Goal: Communication & Community: Answer question/provide support

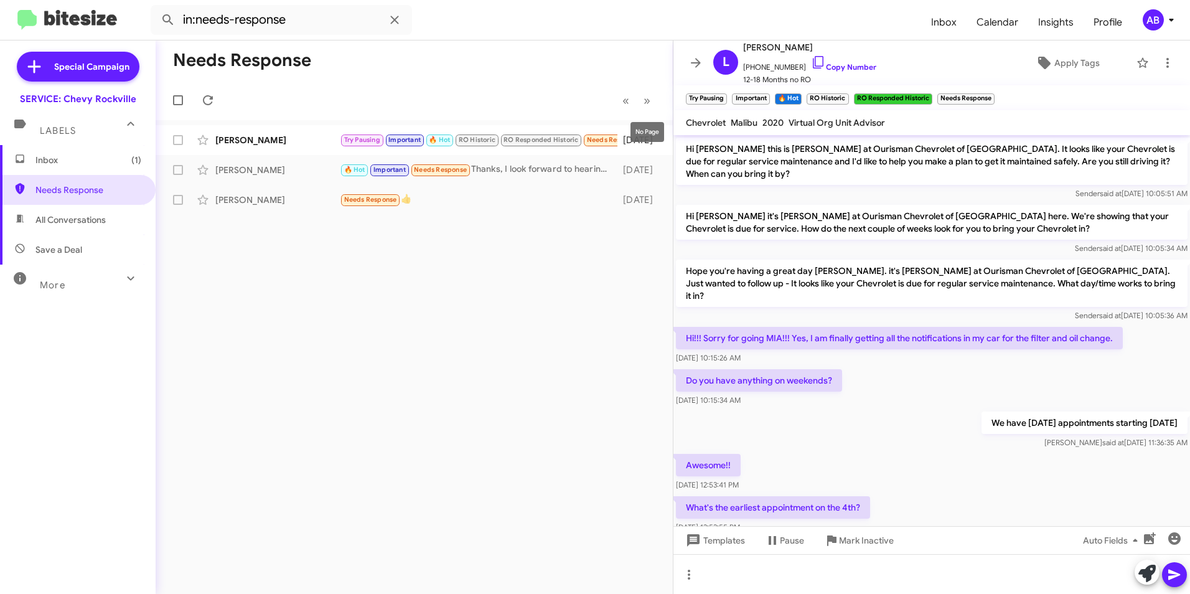
scroll to position [592, 0]
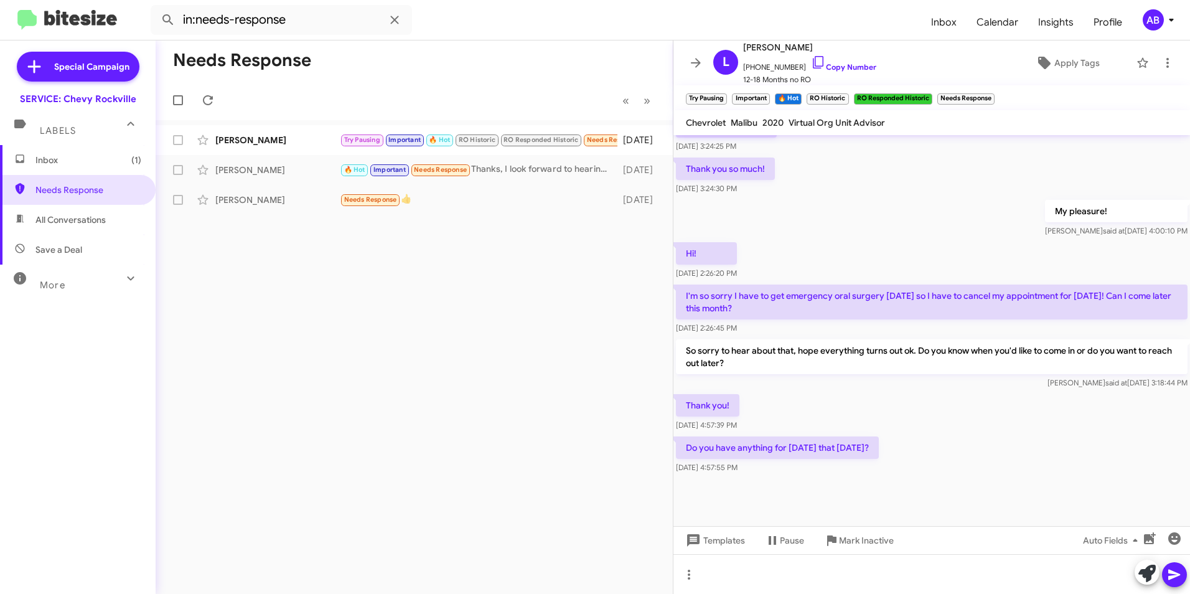
click at [516, 39] on mat-toolbar "in:needs-response Inbox Calendar Insights Profile AB" at bounding box center [595, 20] width 1190 height 40
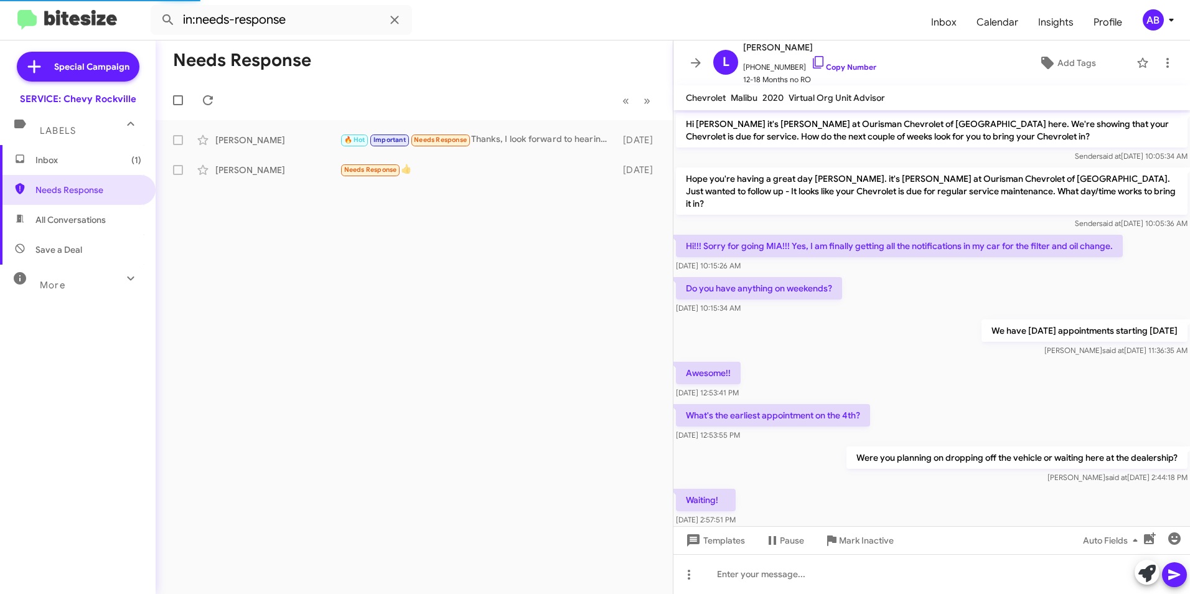
scroll to position [543, 0]
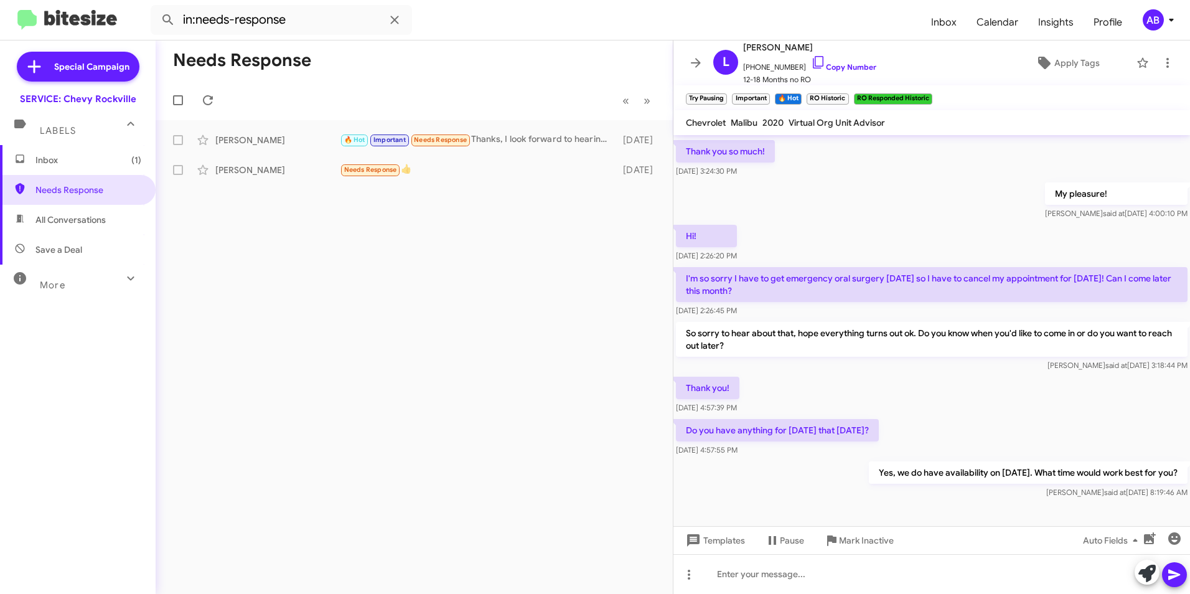
click at [41, 156] on span "Inbox (1)" at bounding box center [88, 160] width 106 height 12
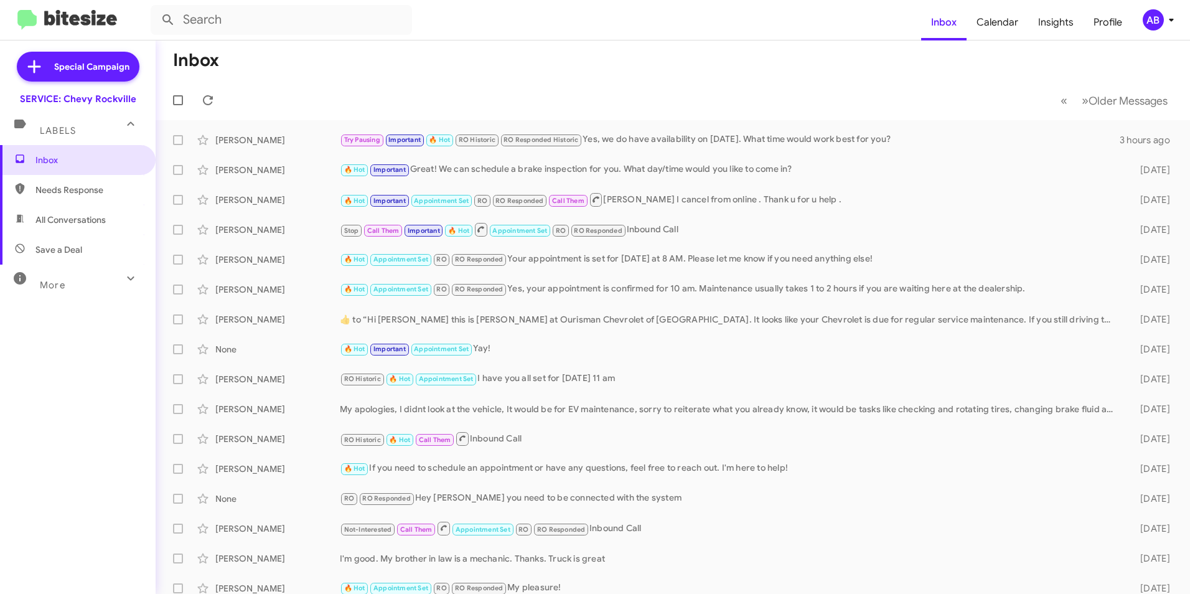
click at [930, 77] on mat-toolbar-row "Inbox" at bounding box center [673, 60] width 1034 height 40
click at [869, 62] on mat-toolbar-row "Inbox" at bounding box center [673, 60] width 1034 height 40
